Goal: Task Accomplishment & Management: Use online tool/utility

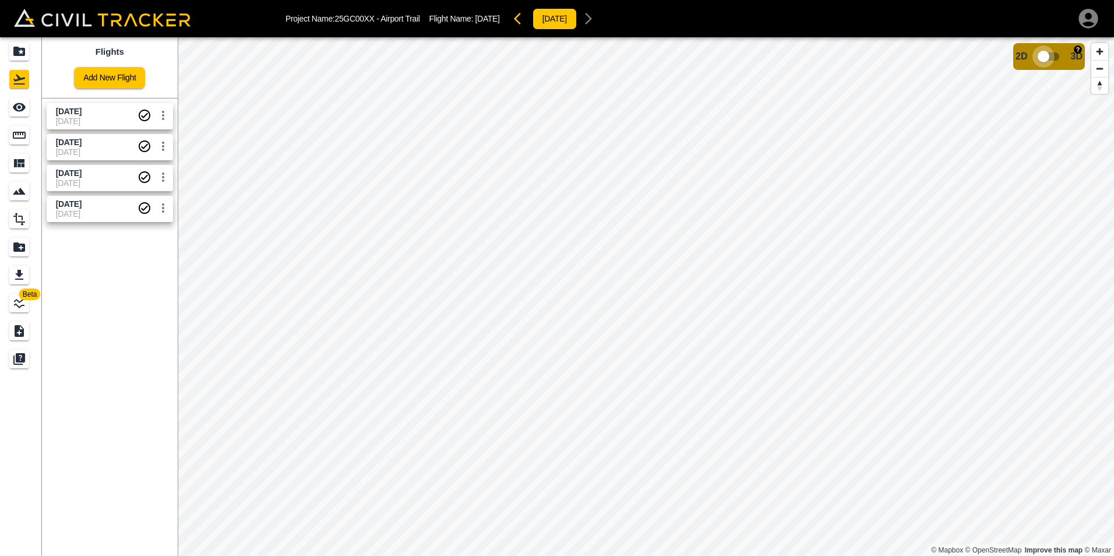
click at [1045, 54] on input "checkbox" at bounding box center [1043, 56] width 66 height 22
